Goal: Check status: Check status

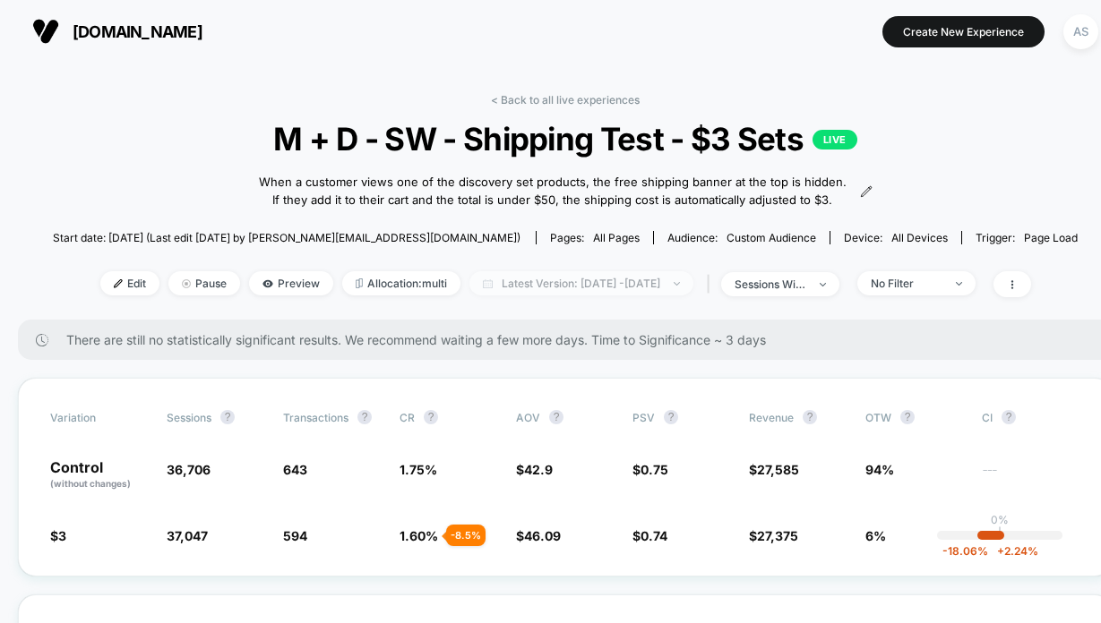
click at [482, 296] on span "Latest Version: [DATE] - [DATE]" at bounding box center [581, 283] width 224 height 24
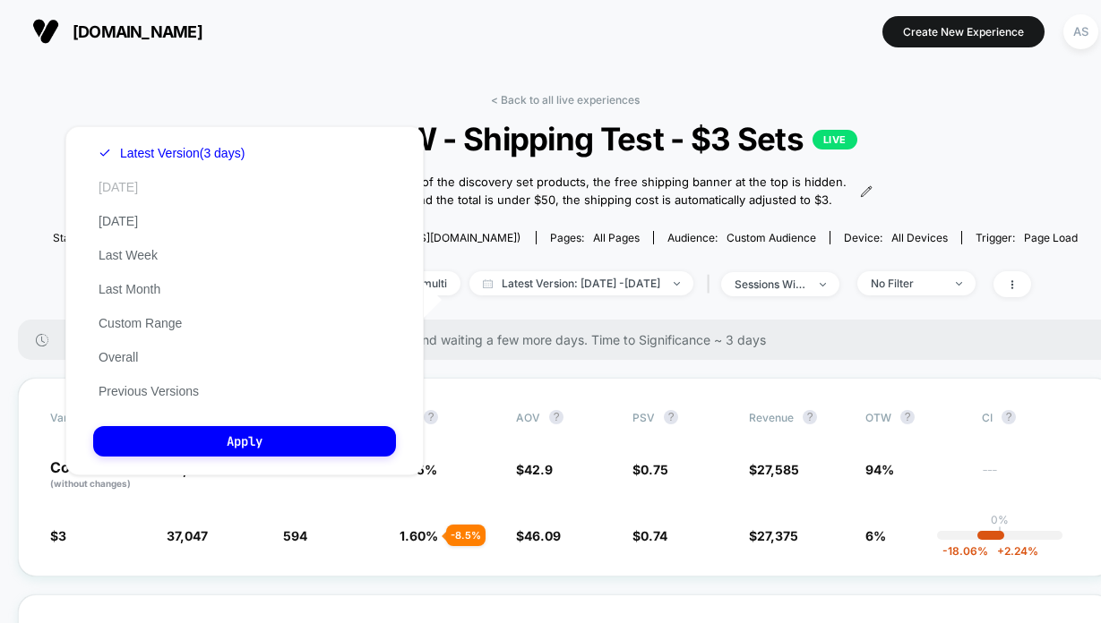
click at [130, 185] on button "[DATE]" at bounding box center [118, 187] width 50 height 16
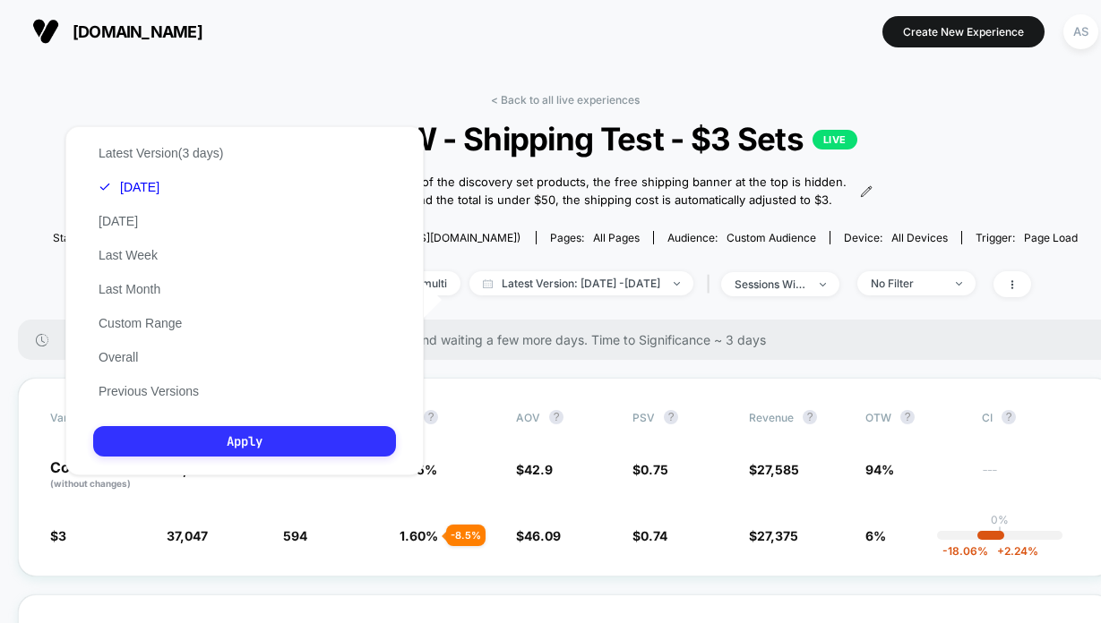
click at [192, 428] on button "Apply" at bounding box center [244, 441] width 303 height 30
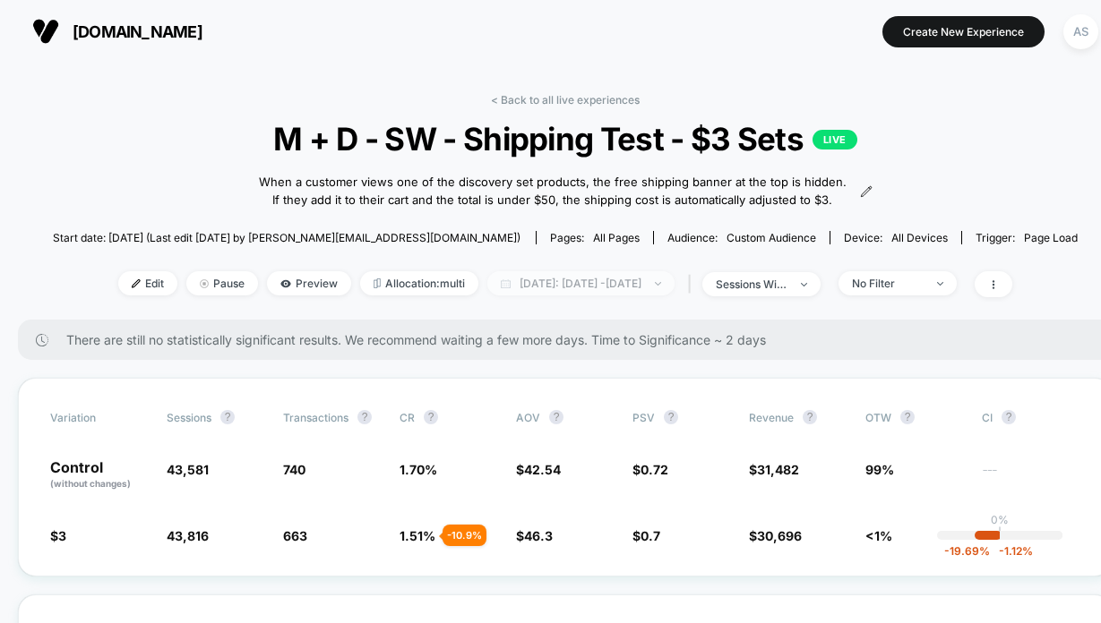
click at [551, 296] on span "[DATE]: [DATE] - [DATE]" at bounding box center [580, 283] width 187 height 24
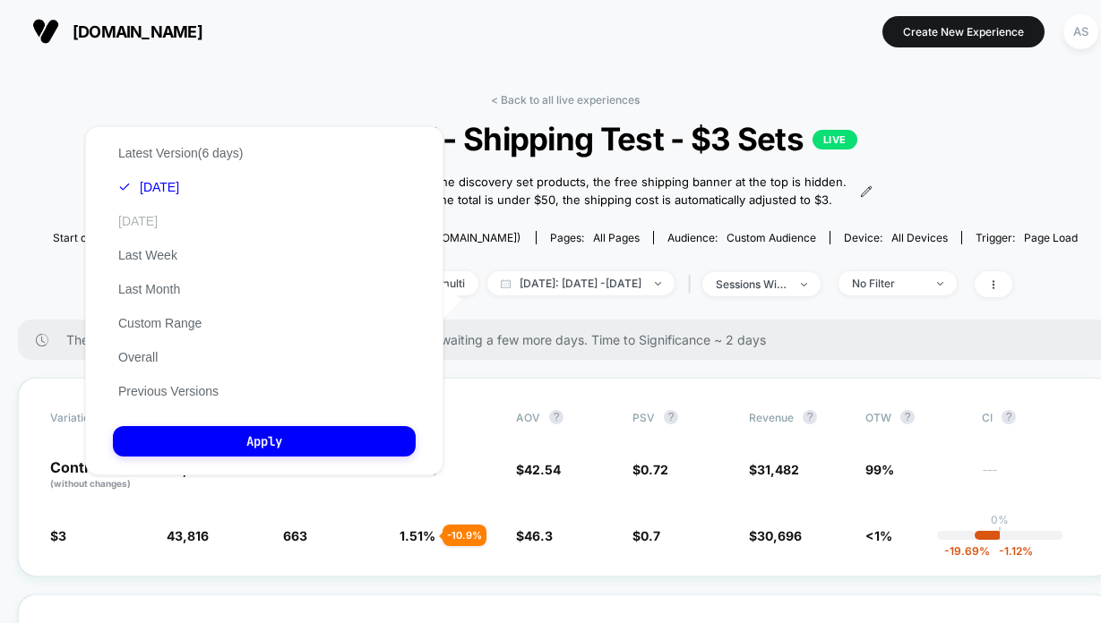
click at [163, 224] on button "[DATE]" at bounding box center [138, 221] width 50 height 16
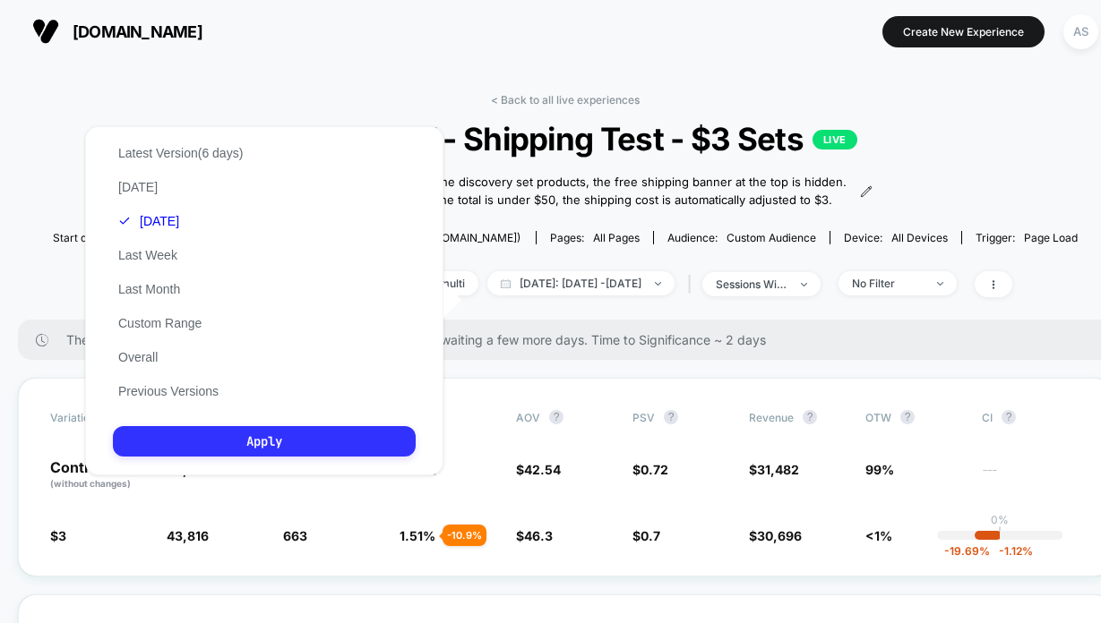
click at [265, 439] on button "Apply" at bounding box center [264, 441] width 303 height 30
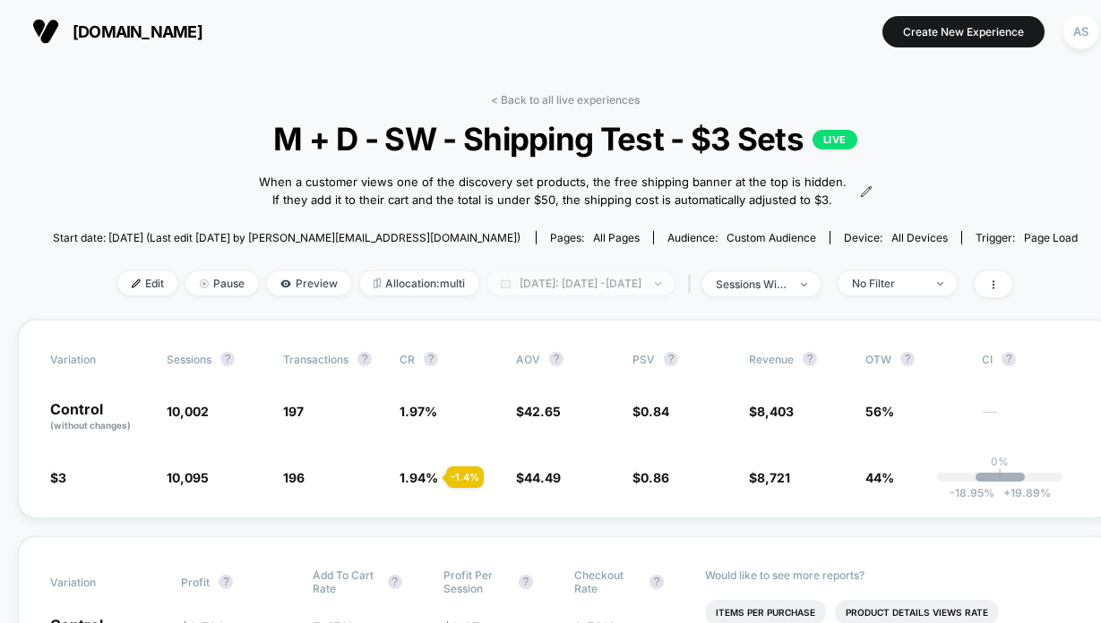
click at [606, 296] on span "[DATE]: [DATE] - [DATE]" at bounding box center [580, 283] width 187 height 24
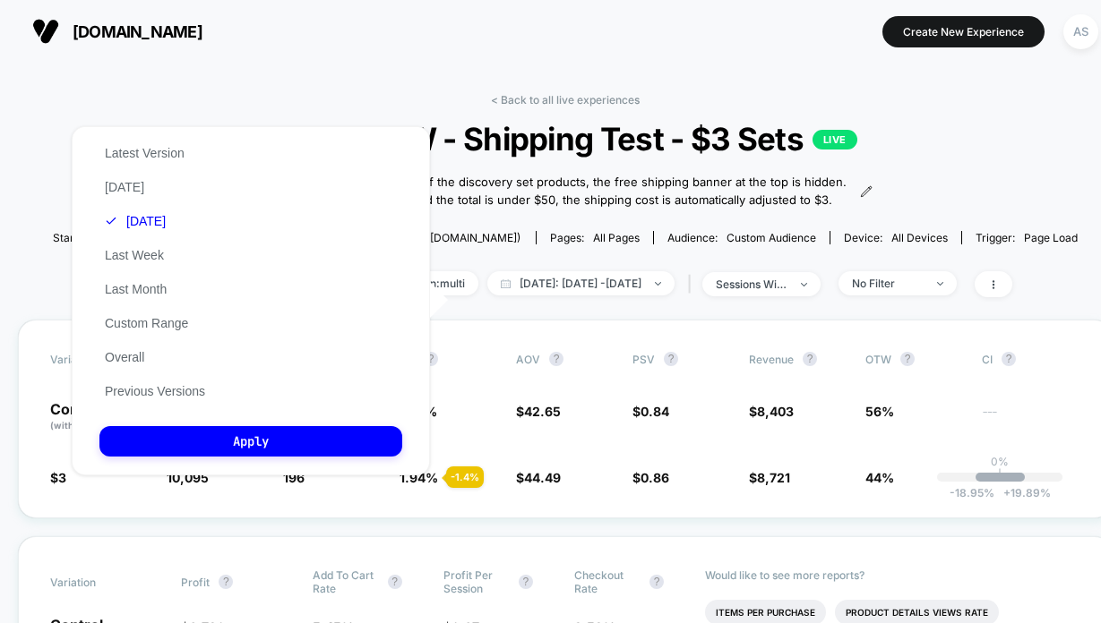
click at [175, 185] on div "Latest Version [DATE] [DATE] Last Week Last Month Custom Range Overall Previous…" at bounding box center [154, 272] width 111 height 272
click at [101, 184] on button "[DATE]" at bounding box center [124, 187] width 50 height 16
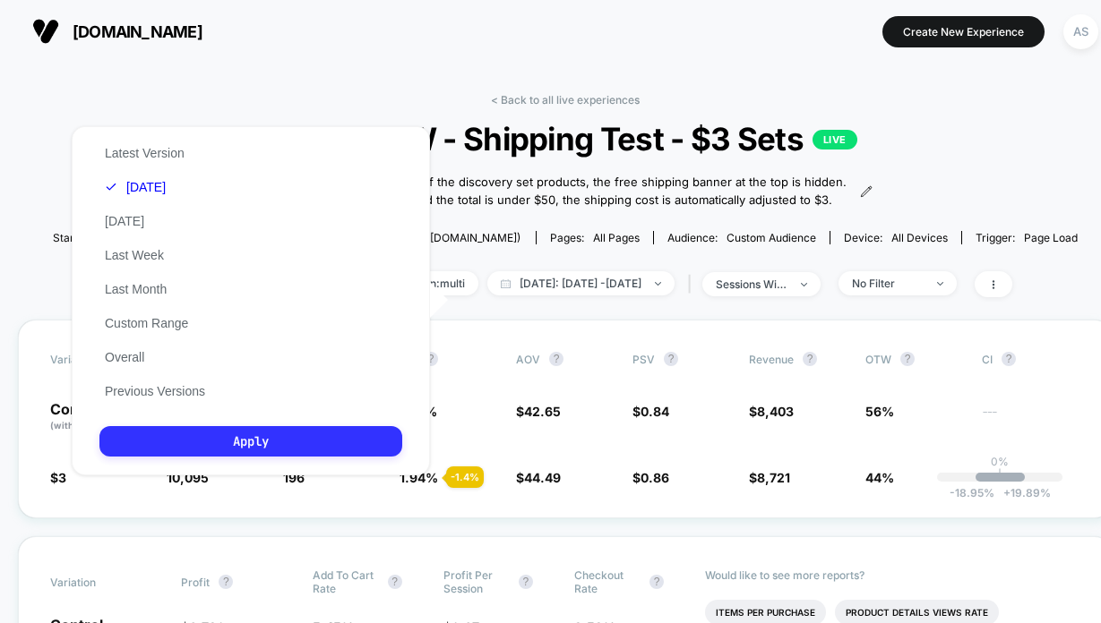
click at [215, 442] on button "Apply" at bounding box center [250, 441] width 303 height 30
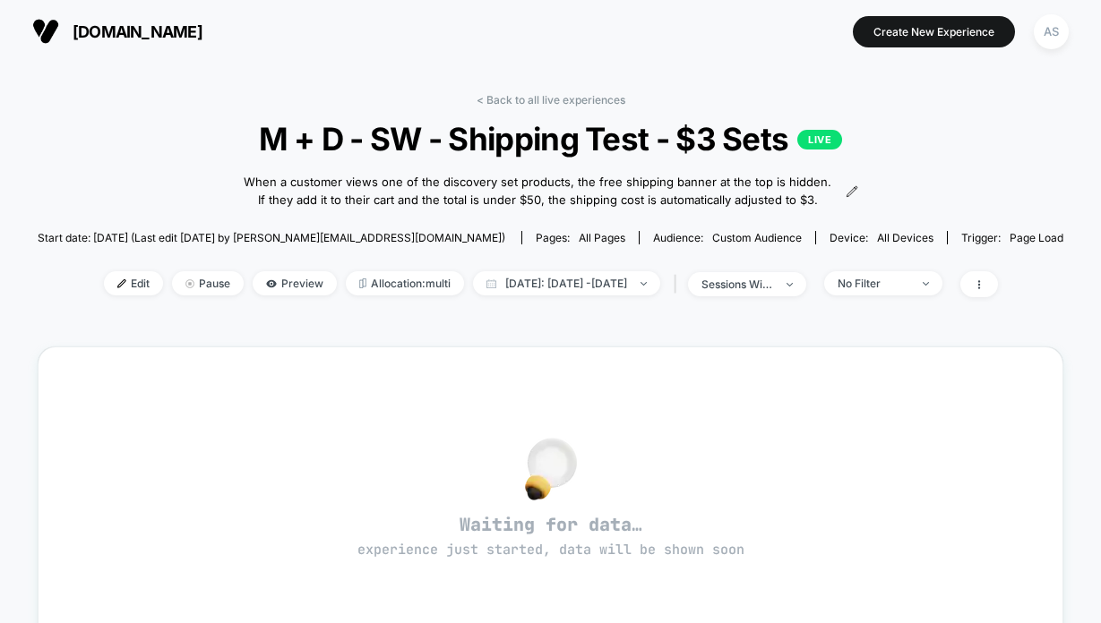
click at [522, 320] on div "< Back to all live experiences M + D - SW - Shipping Test - $3 Sets LIVE When a…" at bounding box center [551, 206] width 1026 height 227
click at [533, 296] on span "[DATE]: [DATE] - [DATE]" at bounding box center [566, 283] width 187 height 24
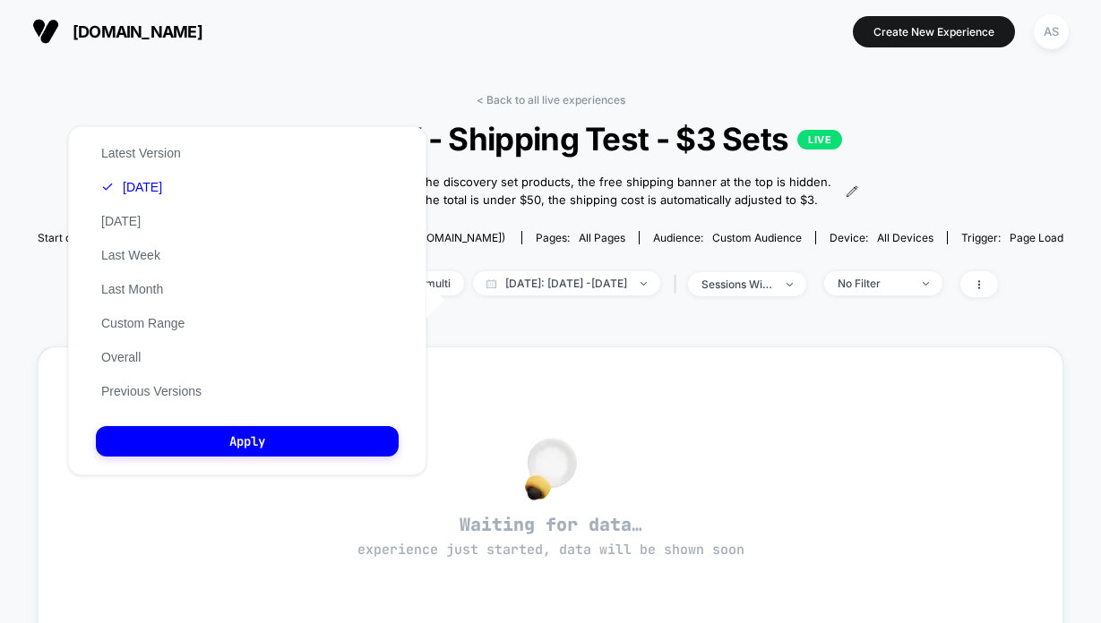
click at [331, 82] on div "< Back to all live experiences M + D - SW - Shipping Test - $3 Sets LIVE When a…" at bounding box center [551, 506] width 1026 height 851
